Goal: Task Accomplishment & Management: Use online tool/utility

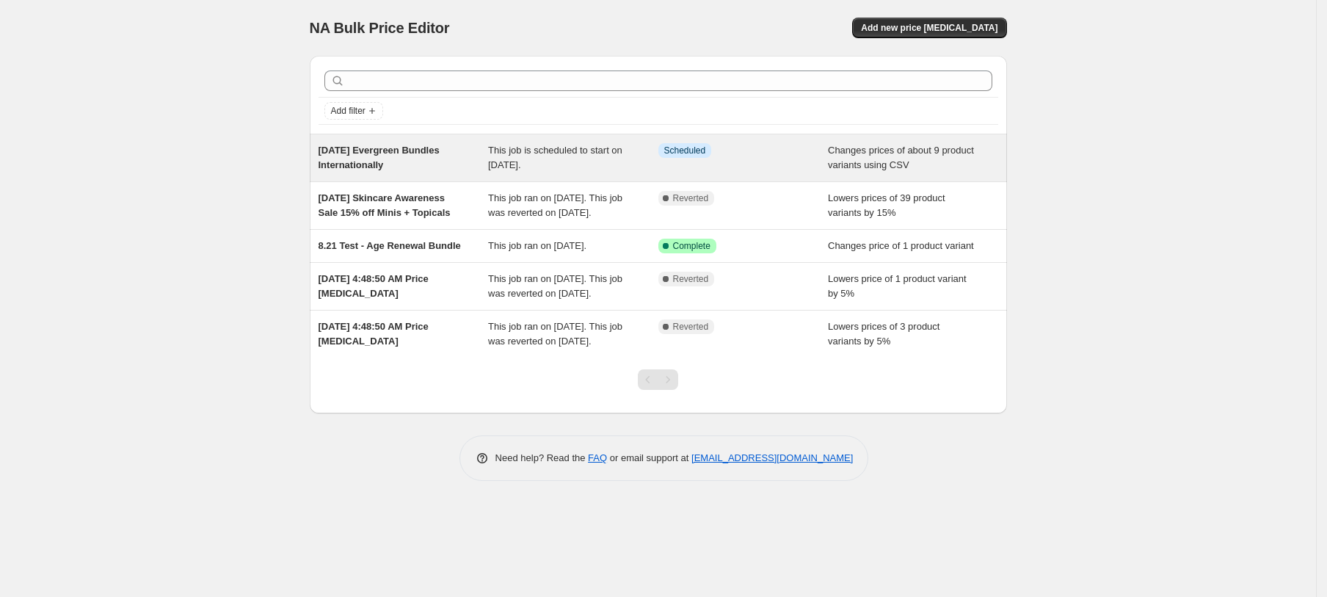
click at [408, 159] on div "[DATE] Evergreen Bundles Internationally" at bounding box center [404, 157] width 170 height 29
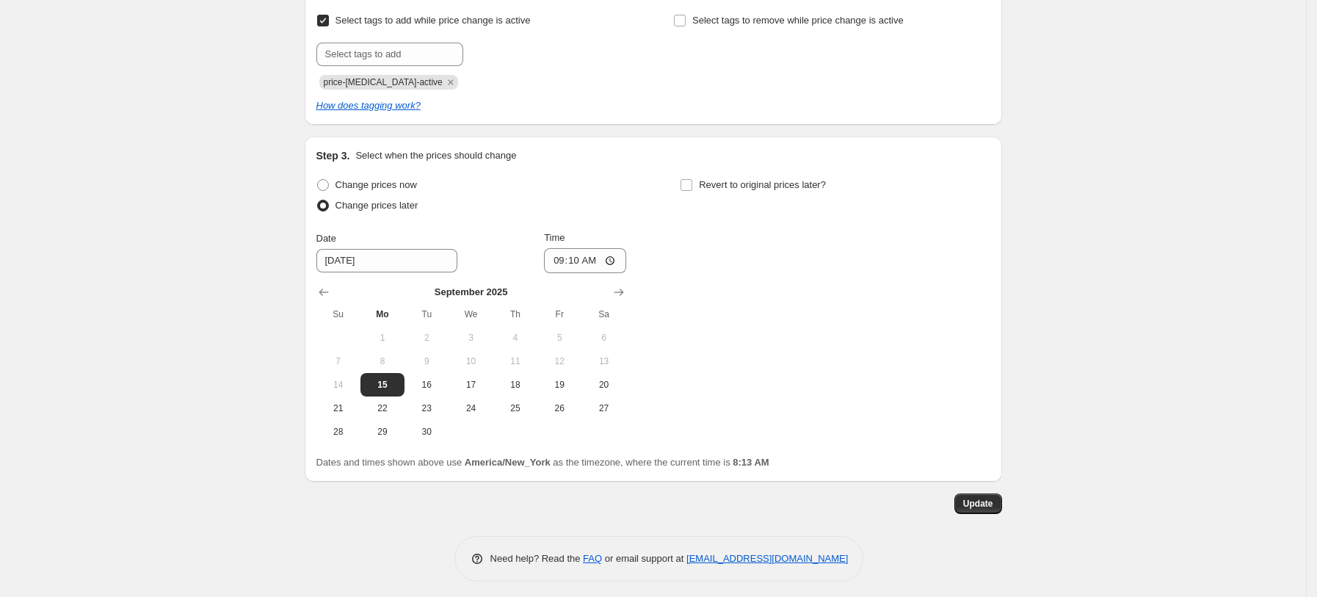
scroll to position [506, 0]
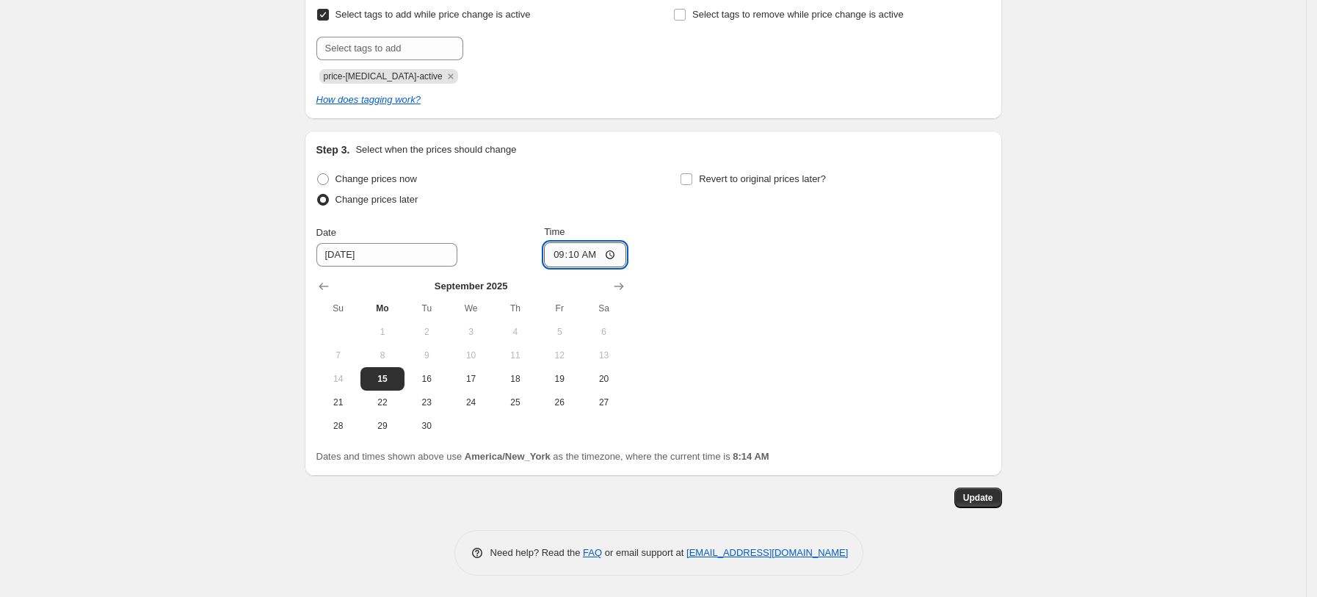
click at [572, 252] on input "09:10" at bounding box center [585, 254] width 82 height 25
click at [561, 251] on input "09:10" at bounding box center [585, 254] width 82 height 25
click at [564, 256] on input "09:10" at bounding box center [585, 254] width 82 height 25
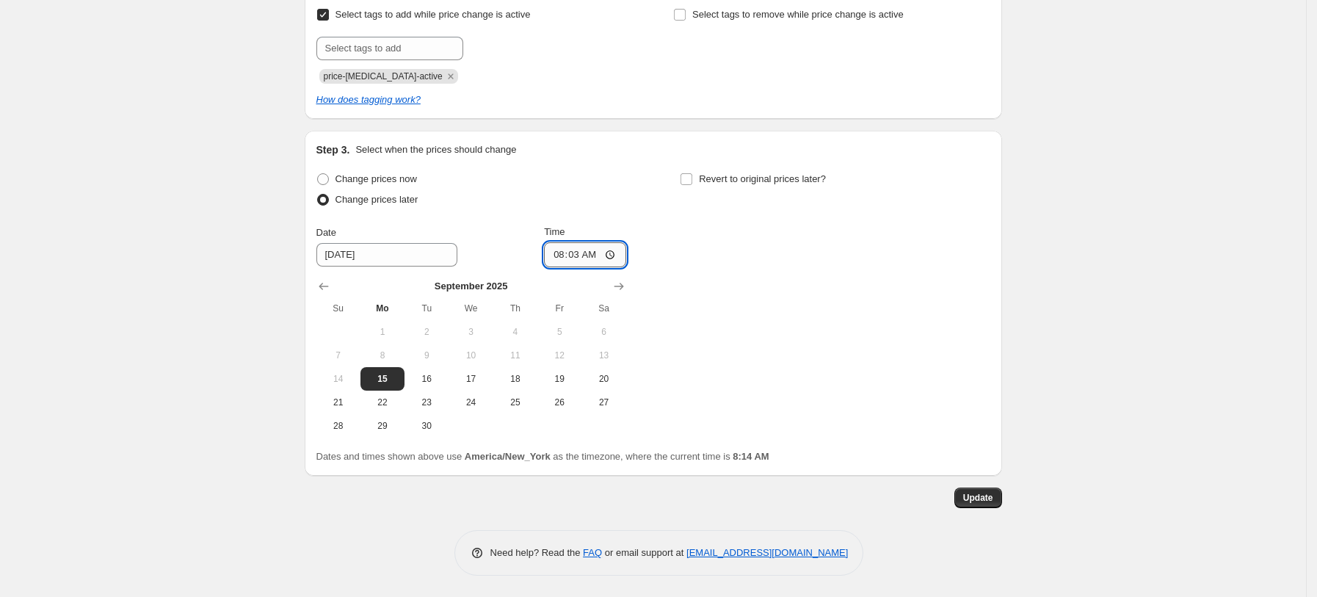
type input "08:30"
click at [977, 501] on span "Update" at bounding box center [978, 498] width 30 height 12
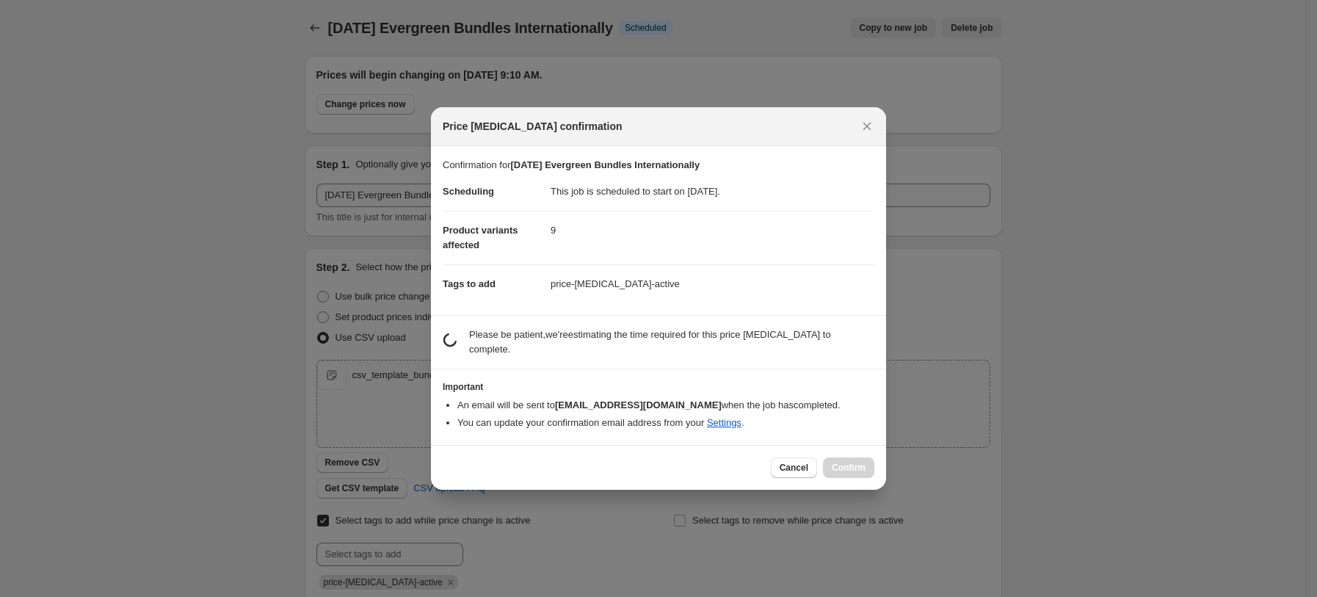
scroll to position [0, 0]
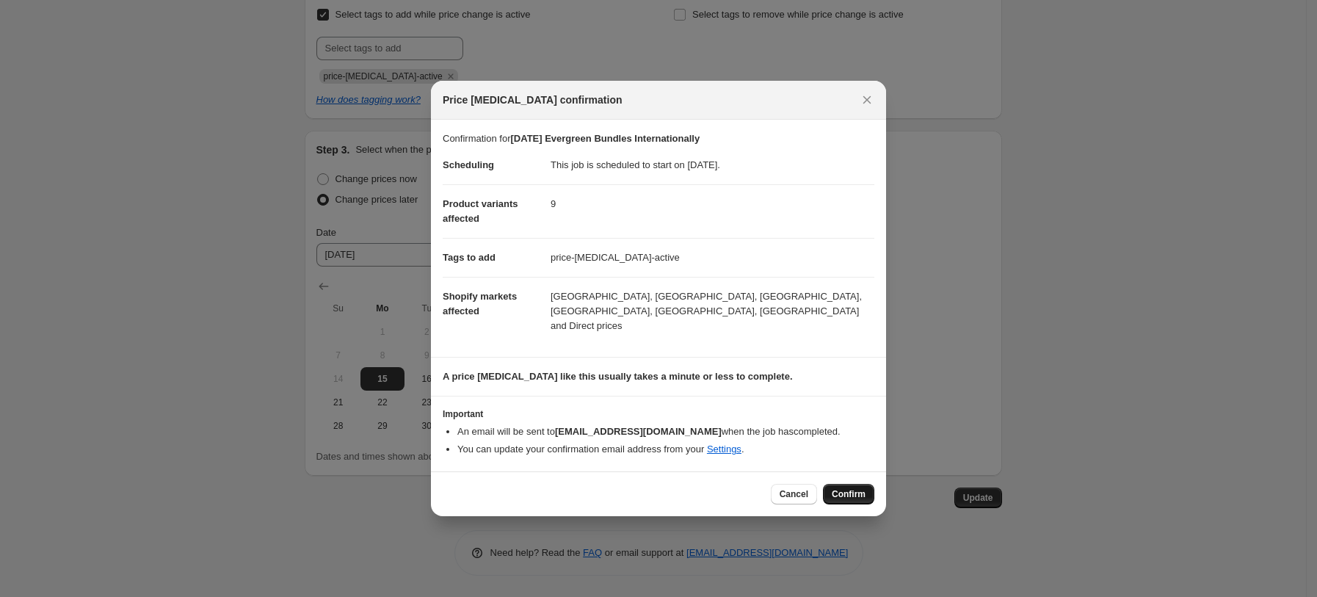
click at [849, 484] on button "Confirm" at bounding box center [848, 494] width 51 height 21
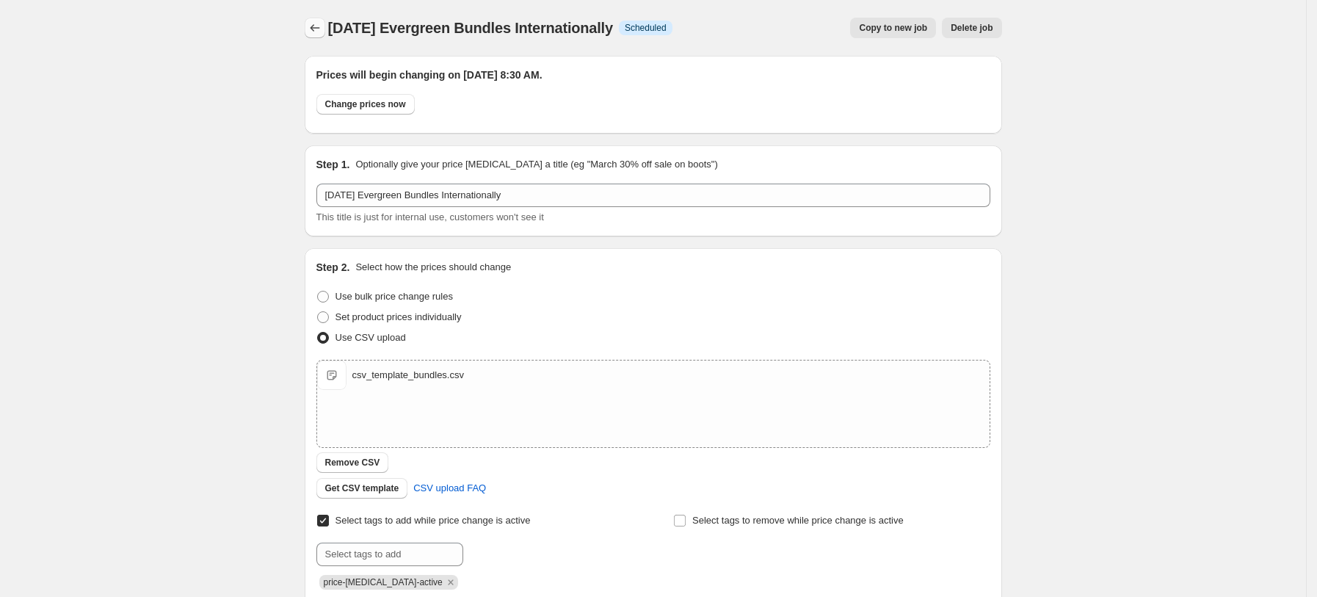
click at [322, 25] on icon "Price change jobs" at bounding box center [314, 28] width 15 height 15
